Goal: Task Accomplishment & Management: Use online tool/utility

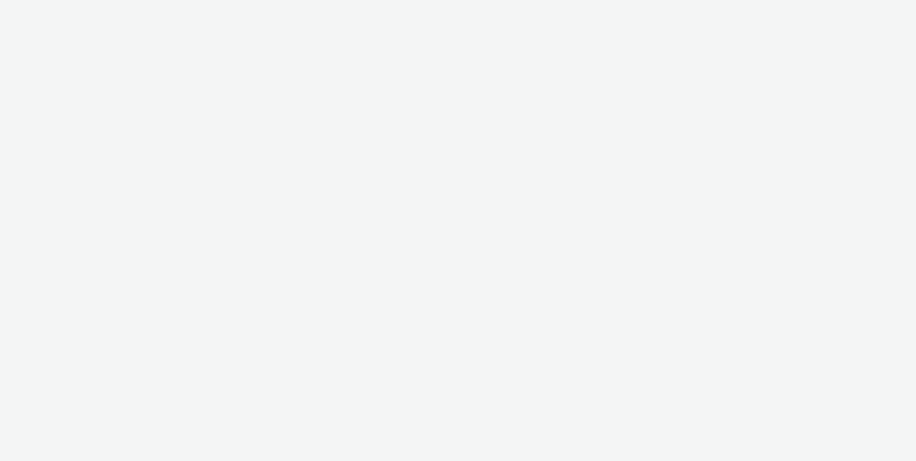
select select "ac009755-aa48-4799-8050-7a339a378eb8"
select select "b626f941-834b-427f-b453-0a2b95f57350"
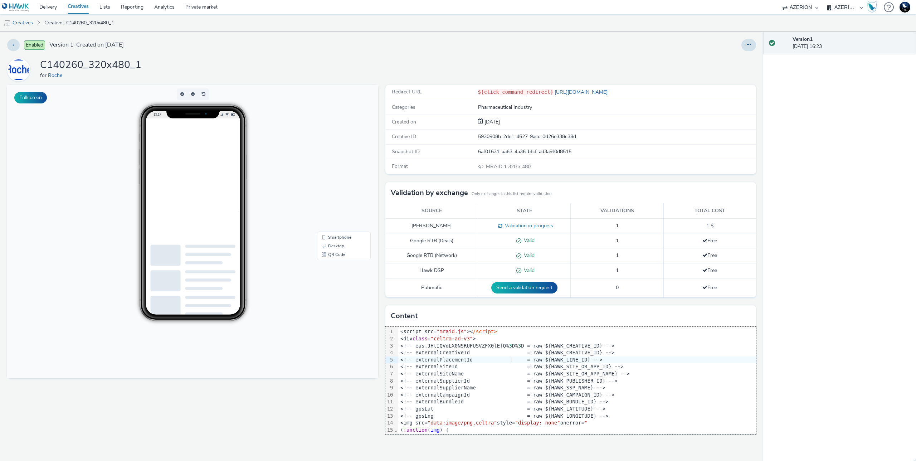
click at [744, 45] on button at bounding box center [749, 45] width 15 height 12
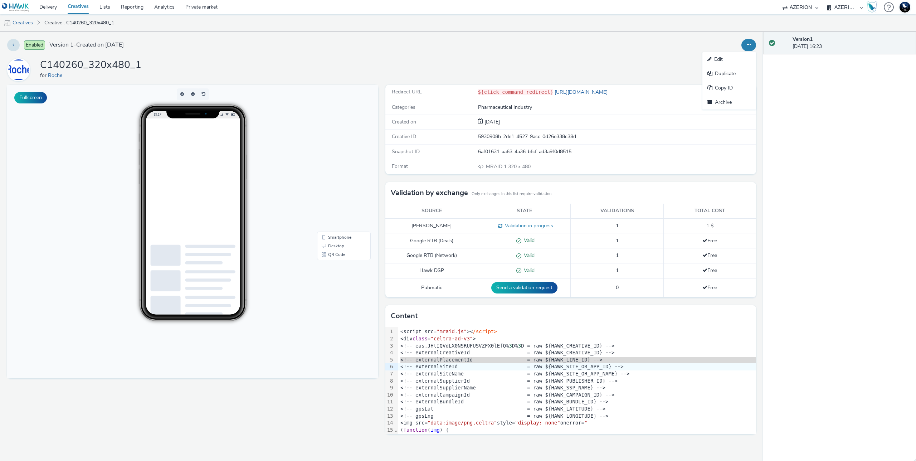
drag, startPoint x: 845, startPoint y: 158, endPoint x: 788, endPoint y: 189, distance: 64.6
click at [845, 159] on div "Version 1 [DATE] 16:23" at bounding box center [840, 246] width 153 height 429
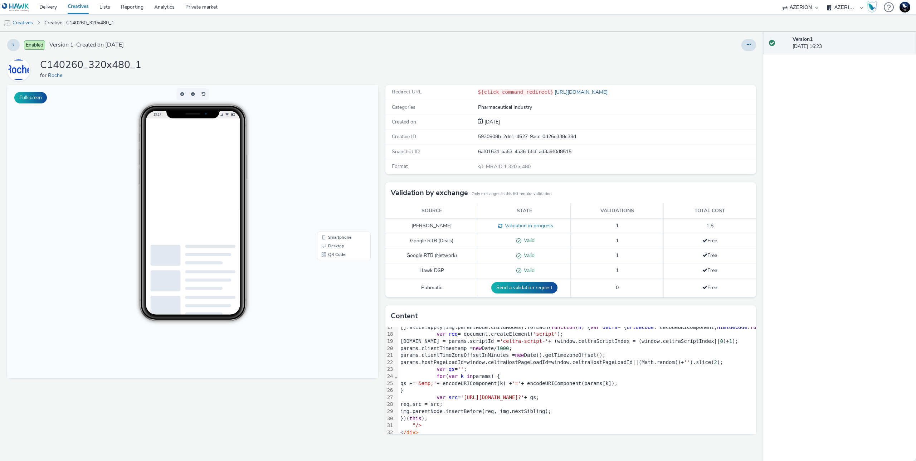
scroll to position [118, 0]
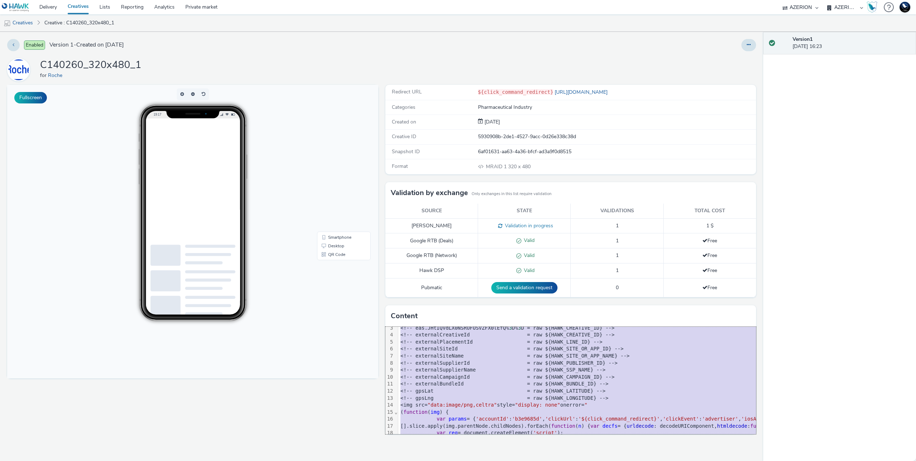
scroll to position [0, 0]
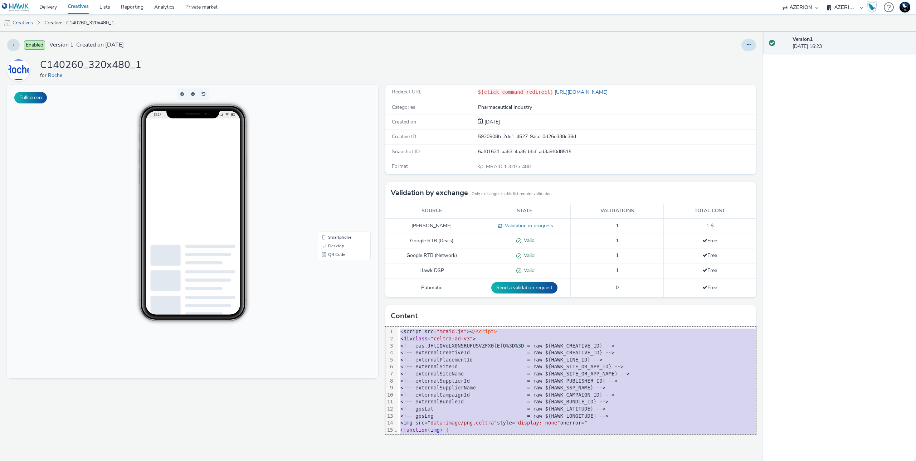
copy div "<script src= "mraid.js" >< /script> <div class = "celtra-ad-v3" > <!-- eas.JHtI…"
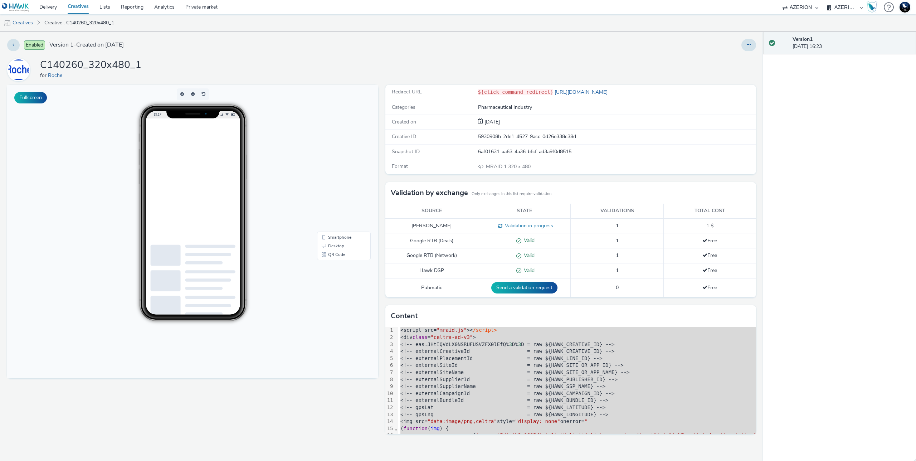
scroll to position [125, 0]
